Goal: Information Seeking & Learning: Learn about a topic

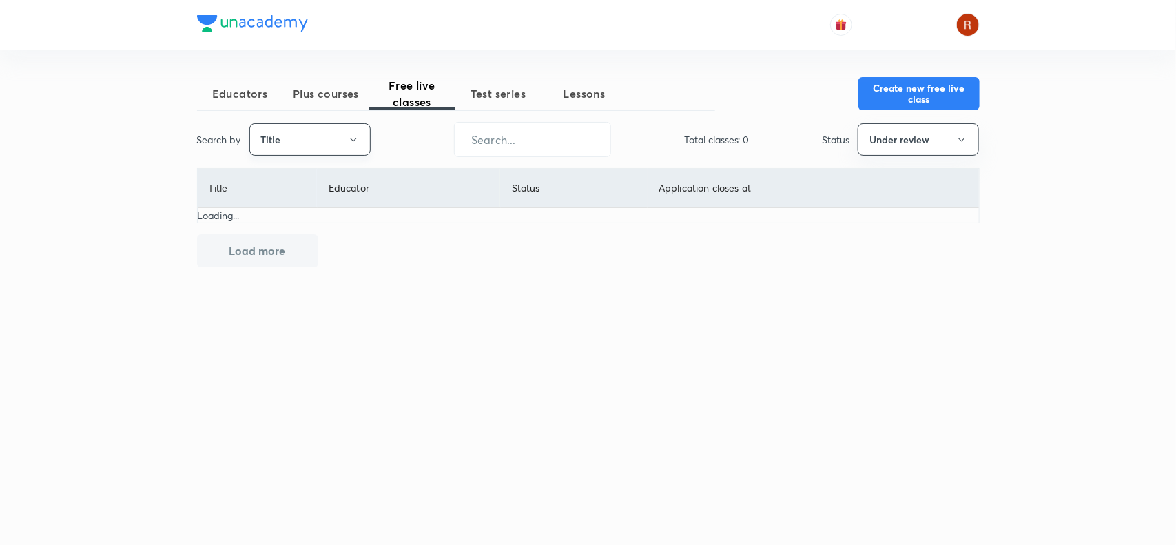
click at [331, 136] on button "Title" at bounding box center [309, 139] width 121 height 32
click at [321, 201] on span "Username" at bounding box center [309, 207] width 103 height 14
click at [588, 123] on input "text" at bounding box center [533, 139] width 156 height 35
paste input "azarola73-8752"
type input "azarola73-8752"
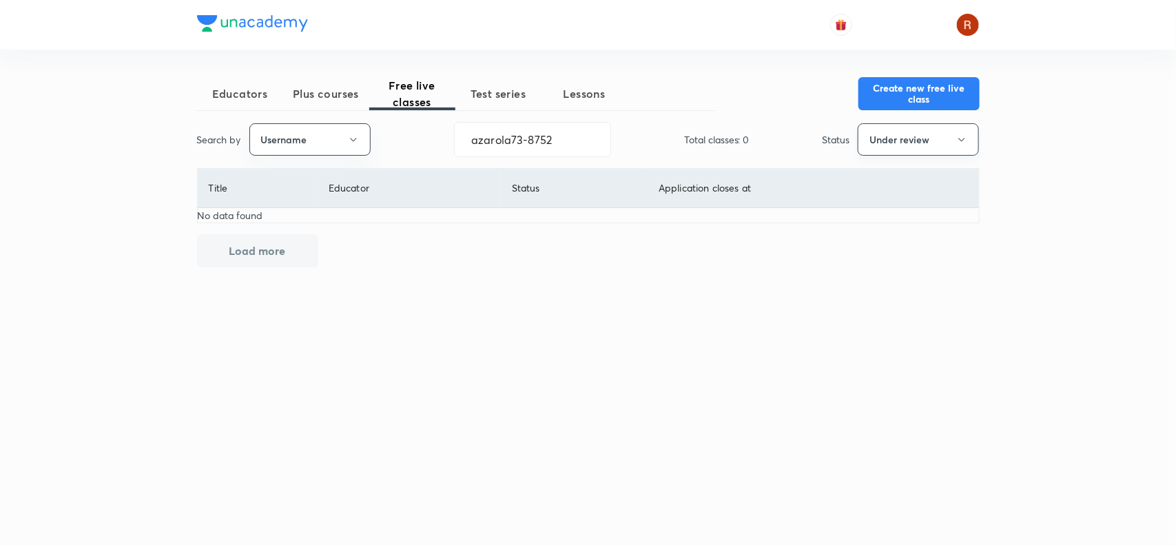
click at [883, 134] on button "Under review" at bounding box center [918, 139] width 121 height 32
click at [885, 258] on span "Live" at bounding box center [918, 258] width 103 height 14
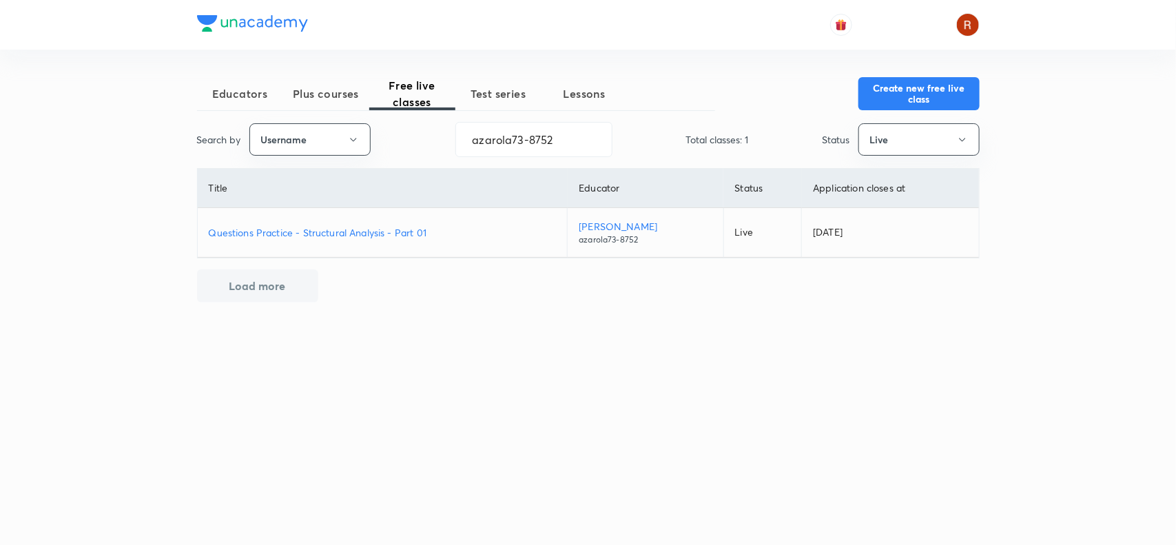
click at [362, 229] on p "Questions Practice - Structural Analysis - Part 01" at bounding box center [383, 232] width 348 height 14
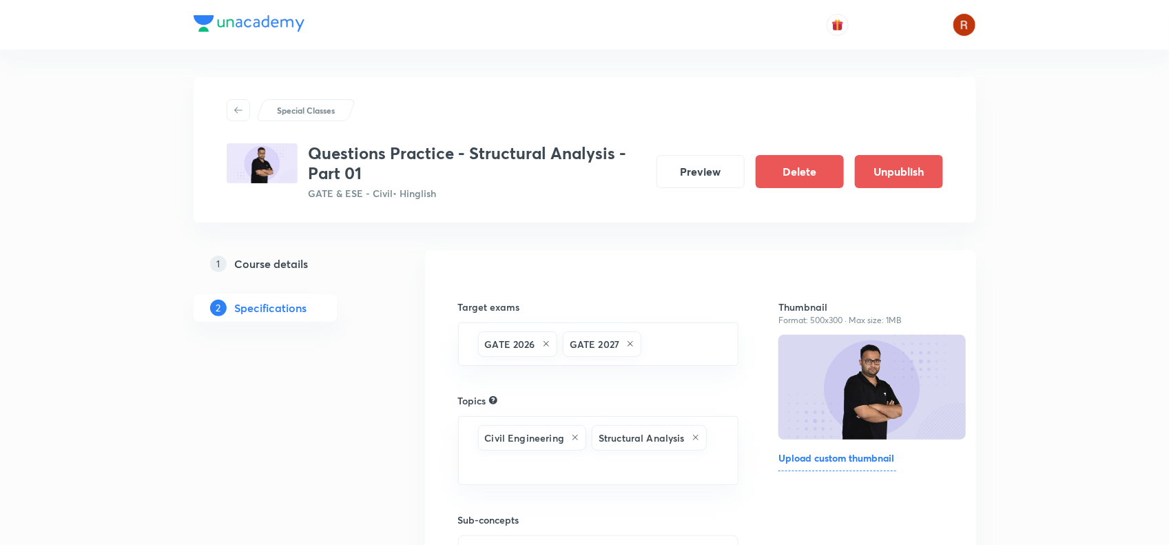
click at [319, 153] on h3 "Questions Practice - Structural Analysis - Part 01" at bounding box center [477, 163] width 337 height 40
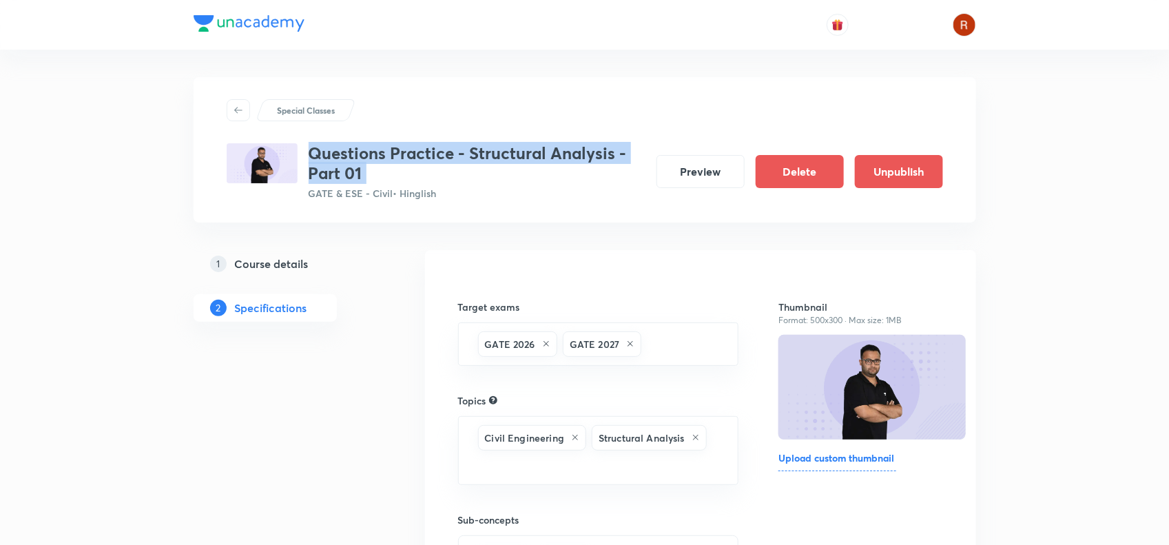
drag, startPoint x: 319, startPoint y: 153, endPoint x: 390, endPoint y: 174, distance: 74.1
click at [390, 174] on h3 "Questions Practice - Structural Analysis - Part 01" at bounding box center [477, 163] width 337 height 40
copy h3 "Questions Practice - Structural Analysis - Part 01"
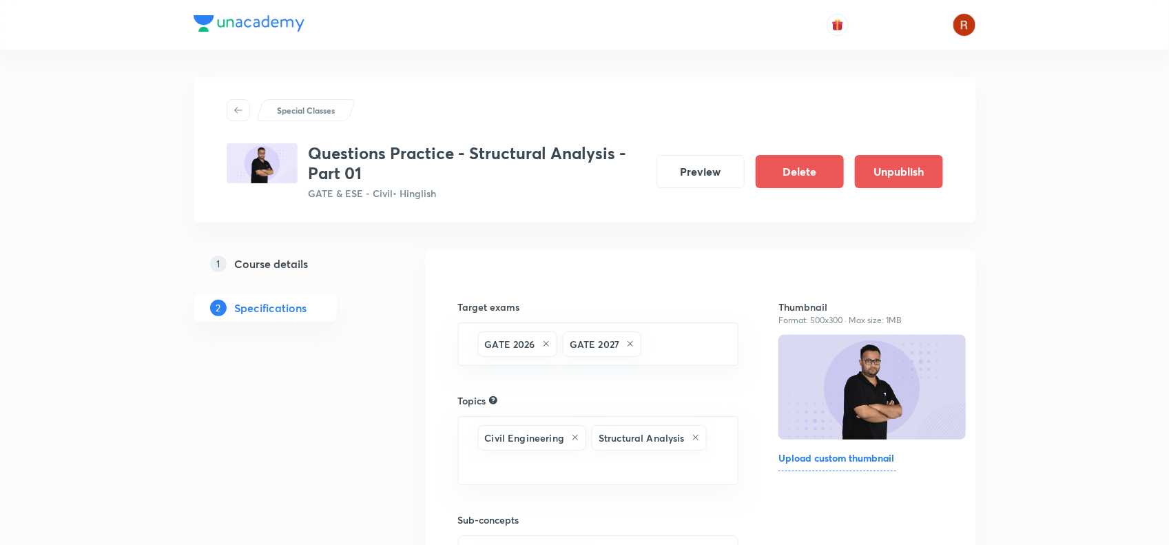
click at [502, 200] on div "Special Classes Questions Practice - Structural Analysis - Part 01 GATE & ESE -…" at bounding box center [585, 149] width 783 height 145
click at [311, 156] on h3 "Questions Practice - Structural Analysis - Part 01" at bounding box center [477, 163] width 337 height 40
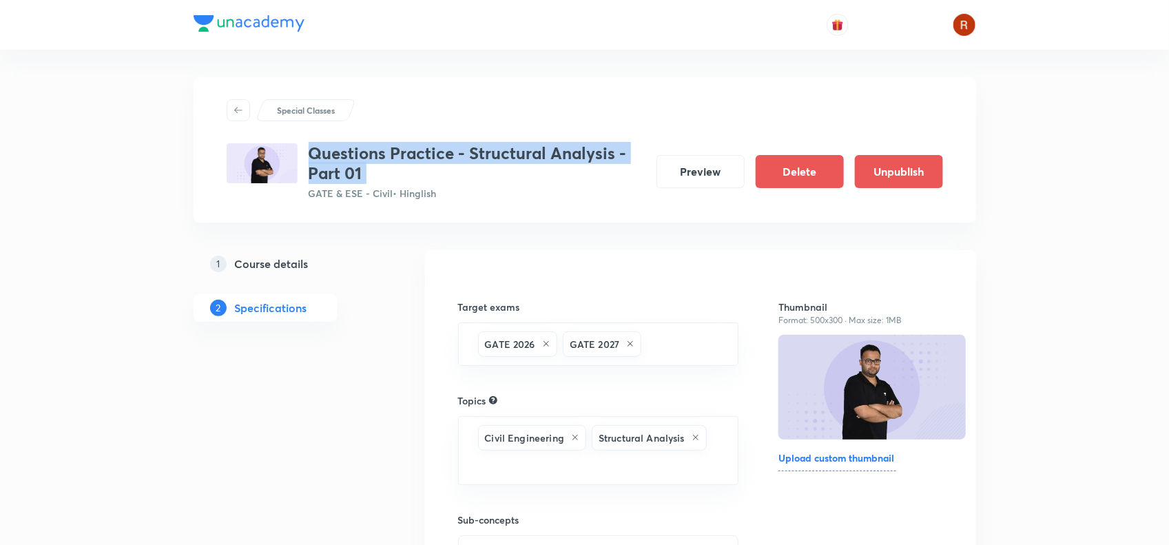
drag, startPoint x: 311, startPoint y: 156, endPoint x: 378, endPoint y: 174, distance: 69.2
click at [378, 174] on h3 "Questions Practice - Structural Analysis - Part 01" at bounding box center [477, 163] width 337 height 40
copy h3 "Questions Practice - Structural Analysis - Part 01"
click at [282, 265] on h5 "Course details" at bounding box center [272, 264] width 74 height 17
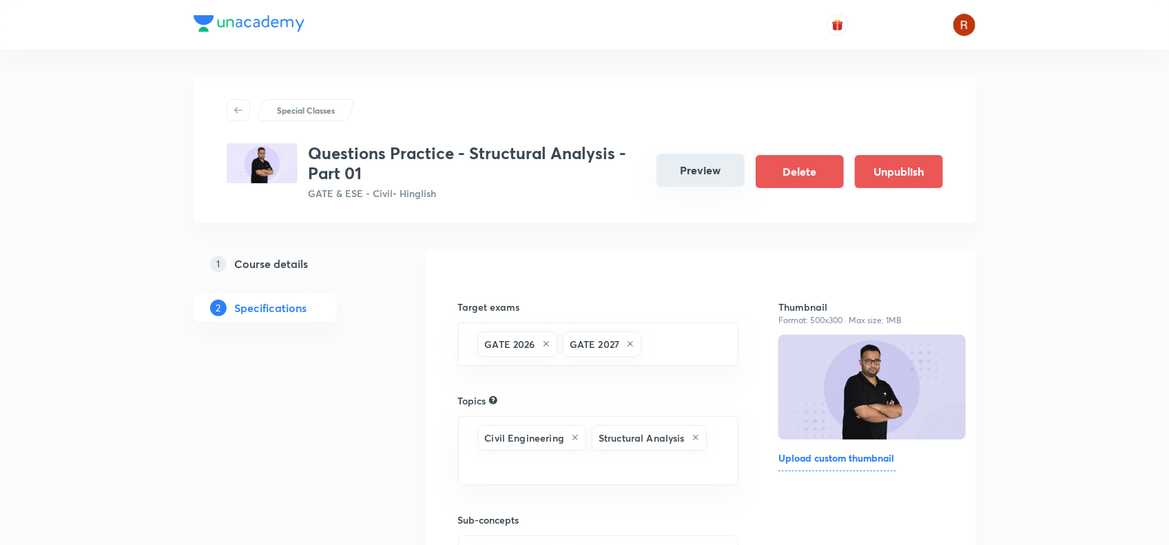
click at [710, 163] on button "Preview" at bounding box center [701, 170] width 88 height 33
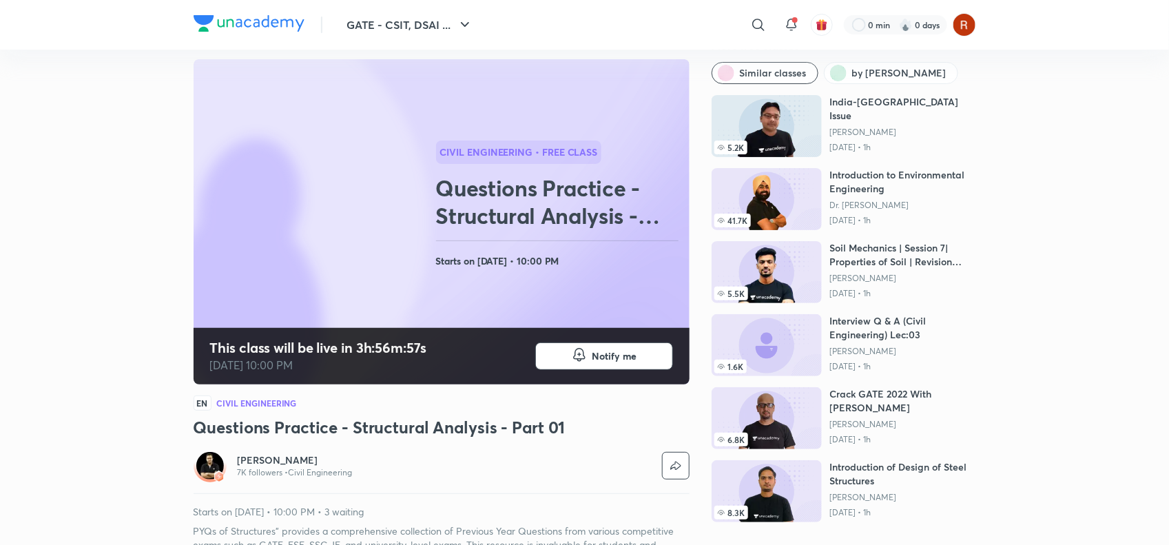
scroll to position [41, 0]
